Goal: Find specific page/section: Find specific page/section

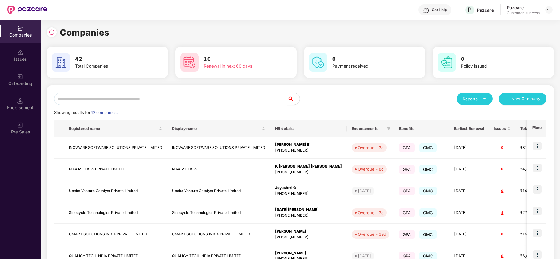
click at [140, 98] on input "text" at bounding box center [170, 99] width 233 height 12
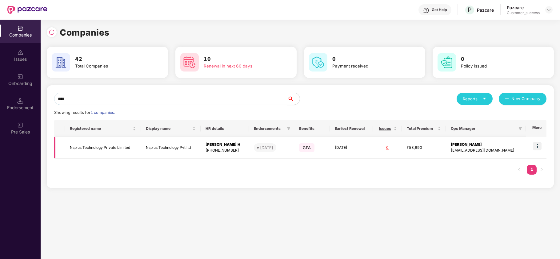
type input "****"
click at [85, 146] on td "Nsplus Technology Private Limited" at bounding box center [103, 148] width 76 height 22
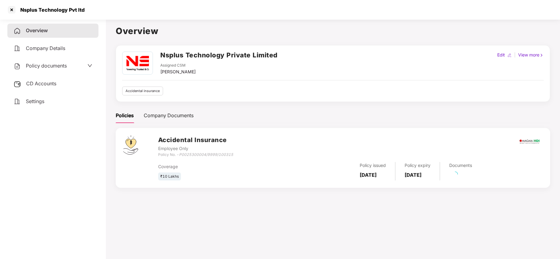
click at [52, 65] on span "Policy documents" at bounding box center [46, 66] width 41 height 6
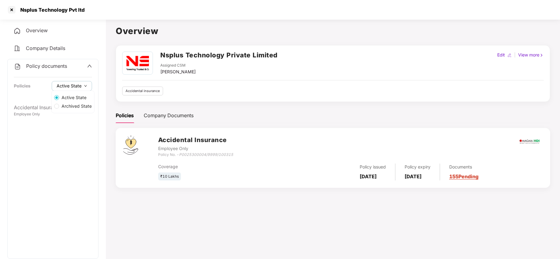
click at [78, 85] on span "Active State" at bounding box center [69, 86] width 25 height 7
click at [76, 106] on span "Archived State" at bounding box center [76, 106] width 35 height 7
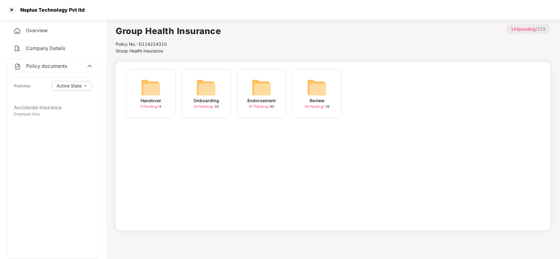
click at [46, 32] on span "Overview" at bounding box center [37, 30] width 22 height 6
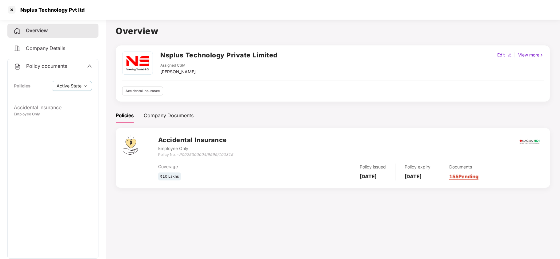
click at [89, 67] on icon "up" at bounding box center [89, 66] width 5 height 5
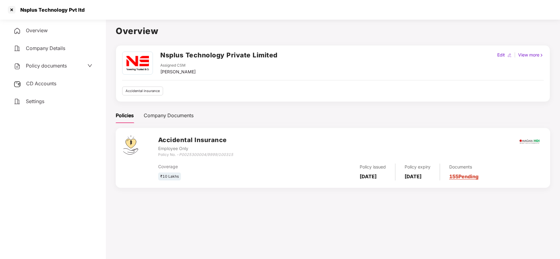
click at [58, 47] on span "Company Details" at bounding box center [45, 48] width 39 height 6
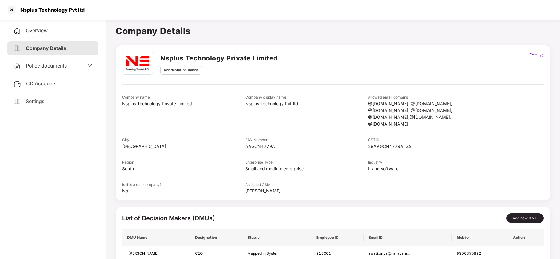
click at [40, 27] on span "Overview" at bounding box center [37, 30] width 22 height 6
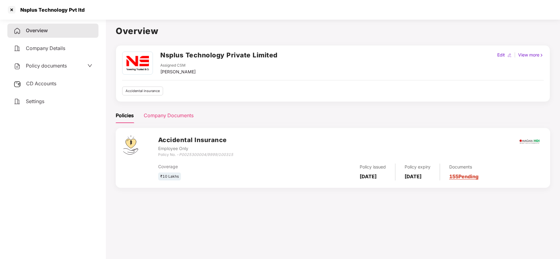
click at [178, 116] on div "Company Documents" at bounding box center [169, 116] width 50 height 8
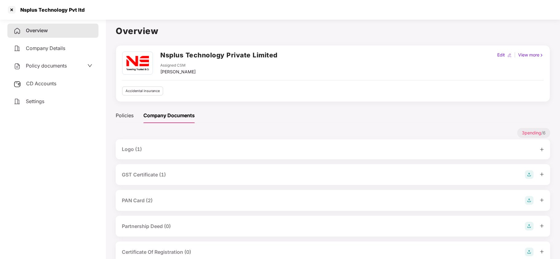
scroll to position [42, 0]
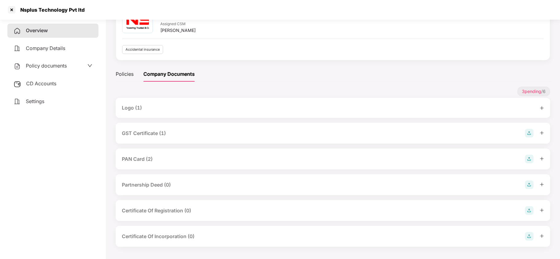
click at [158, 132] on div "GST Certificate (1)" at bounding box center [144, 134] width 44 height 8
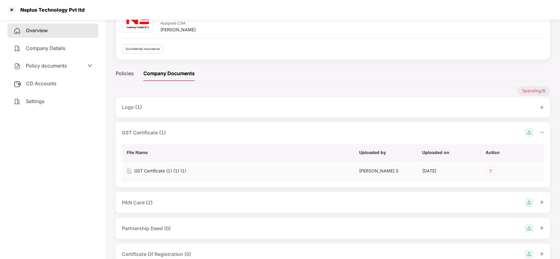
click at [177, 171] on div "GST Certificate (1) (1) (1)" at bounding box center [160, 171] width 52 height 7
click at [149, 204] on div "PAN Card (2)" at bounding box center [137, 203] width 31 height 8
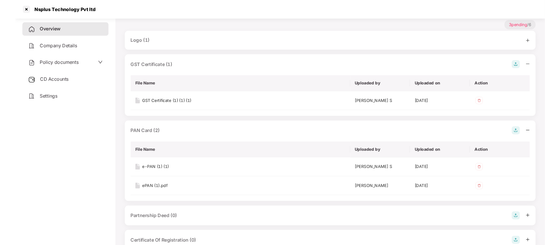
scroll to position [108, 0]
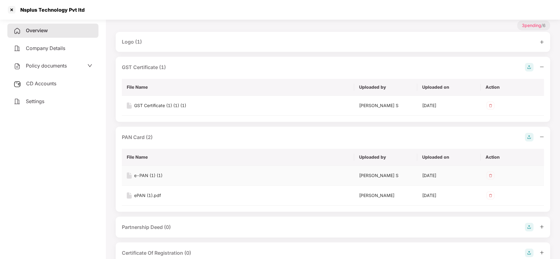
click at [156, 175] on div "e-PAN (1) (1)" at bounding box center [148, 175] width 28 height 7
